Goal: Navigation & Orientation: Find specific page/section

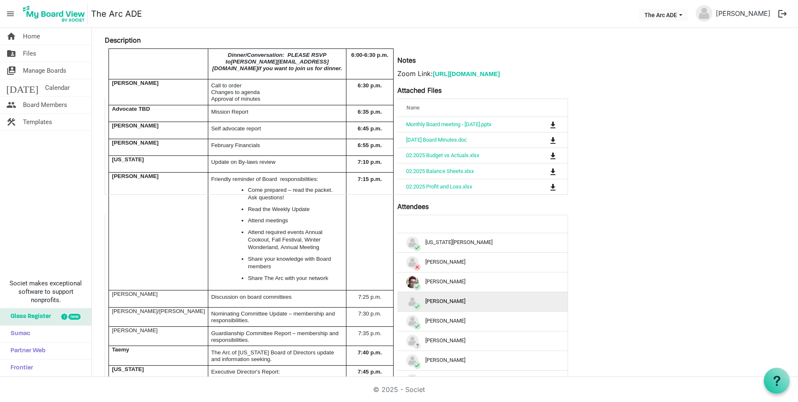
scroll to position [125, 0]
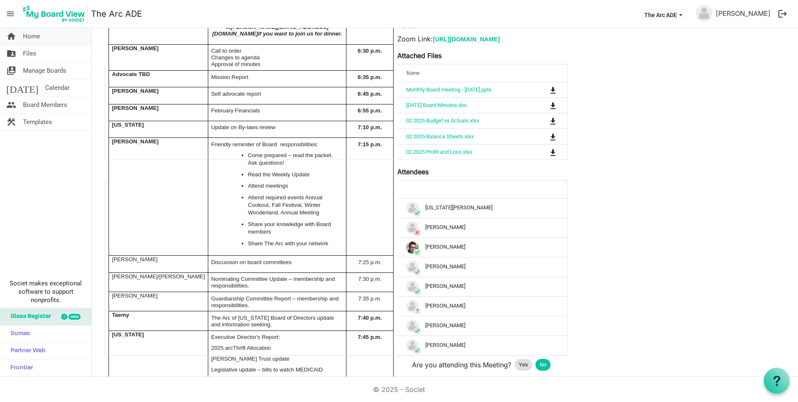
click at [46, 38] on link "home Home" at bounding box center [45, 36] width 91 height 17
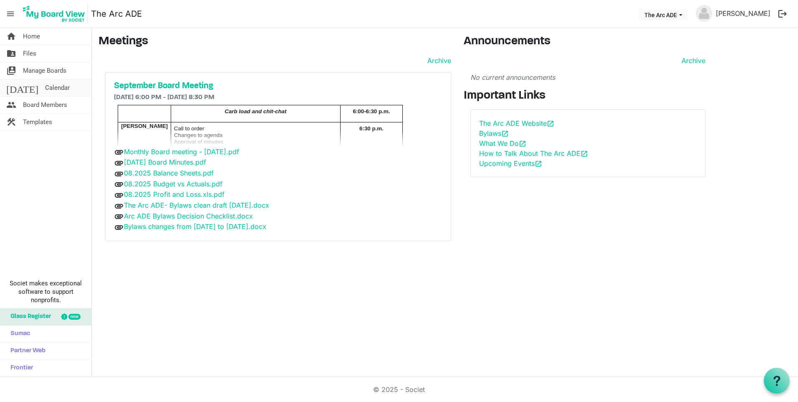
click at [45, 90] on span "Calendar" at bounding box center [57, 87] width 25 height 17
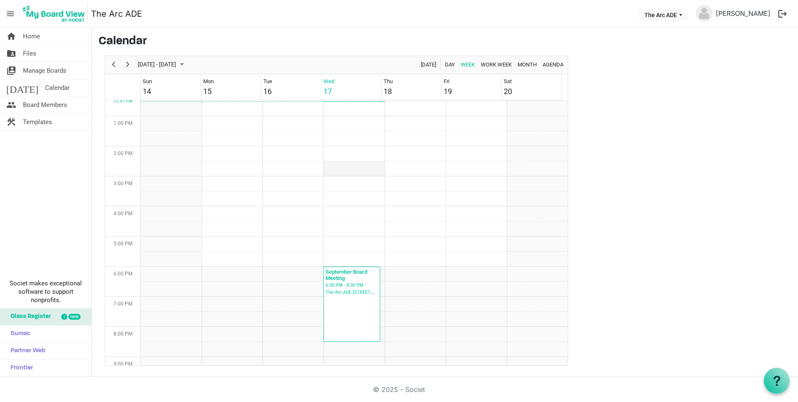
scroll to position [403, 0]
click at [357, 282] on div "September Board Meeting 6:00 PM - 8:30 PM The Arc ADE 6538 South Racine Circle" at bounding box center [352, 275] width 57 height 75
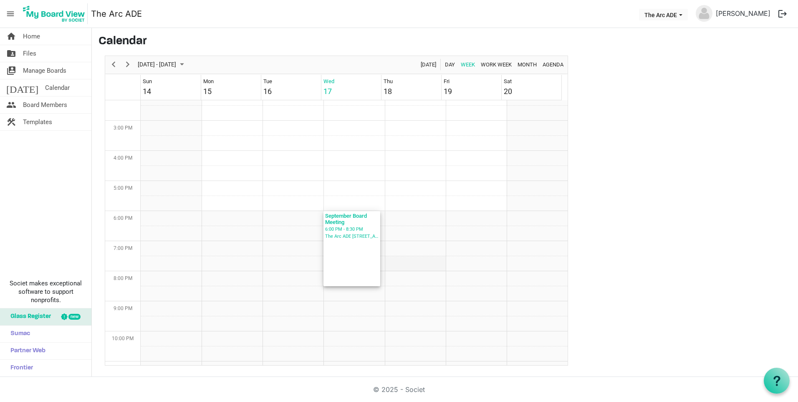
scroll to position [457, 0]
click at [349, 226] on div "September Board Meeting 6:00 PM - 8:30 PM The Arc ADE 6538 South Racine Circle" at bounding box center [352, 222] width 57 height 75
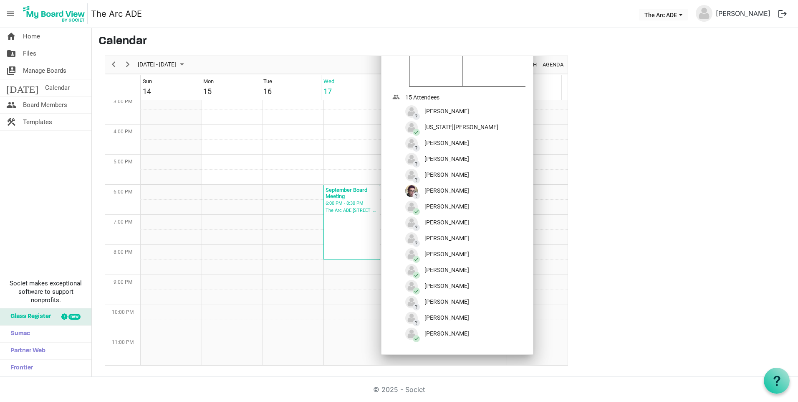
click at [53, 15] on img at bounding box center [53, 13] width 67 height 21
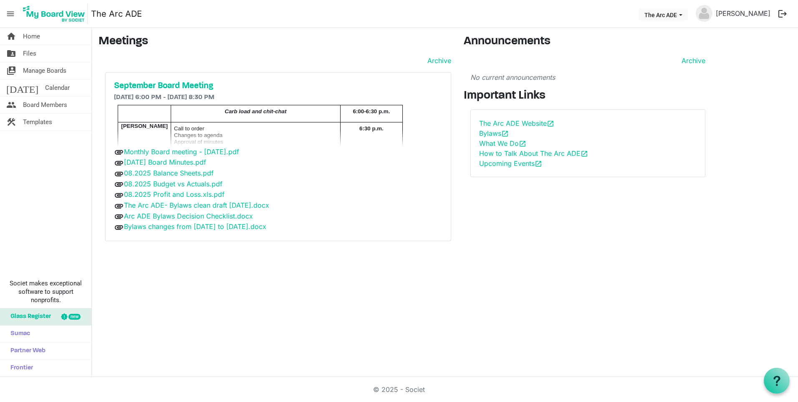
click at [227, 100] on h6 "[DATE] 6:00 PM - [DATE] 8:30 PM" at bounding box center [278, 98] width 329 height 8
click at [344, 131] on p "6:30 p.m." at bounding box center [371, 128] width 57 height 7
click at [177, 86] on h5 "September Board Meeting" at bounding box center [278, 86] width 329 height 10
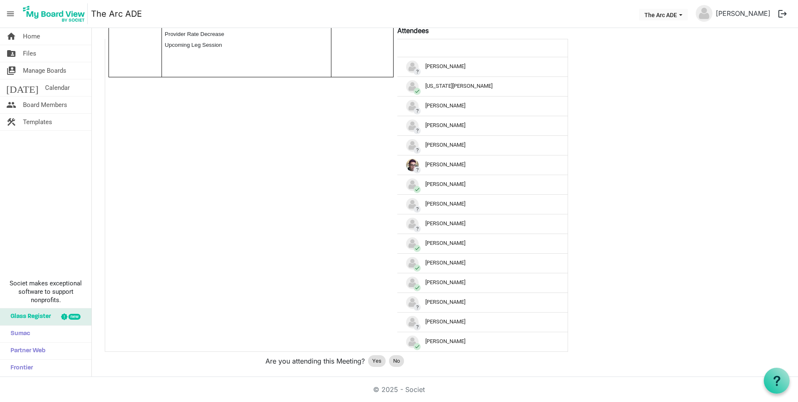
scroll to position [339, 0]
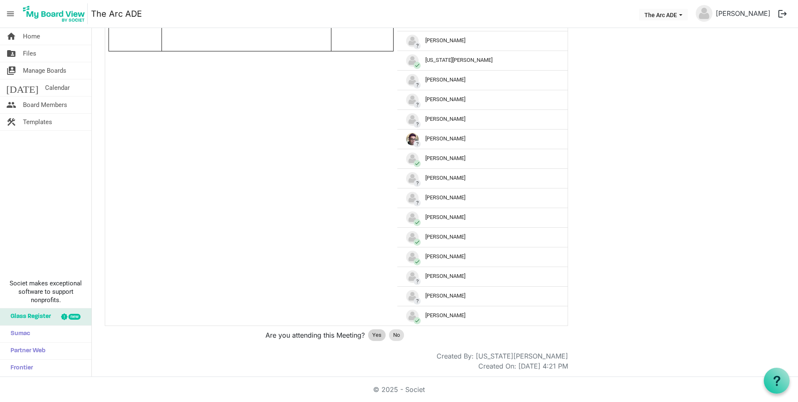
click at [379, 334] on span "Yes" at bounding box center [376, 335] width 9 height 8
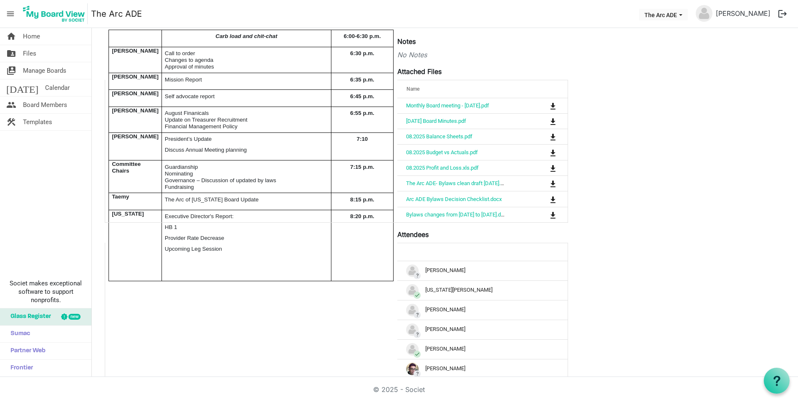
scroll to position [61, 0]
